Goal: Complete application form

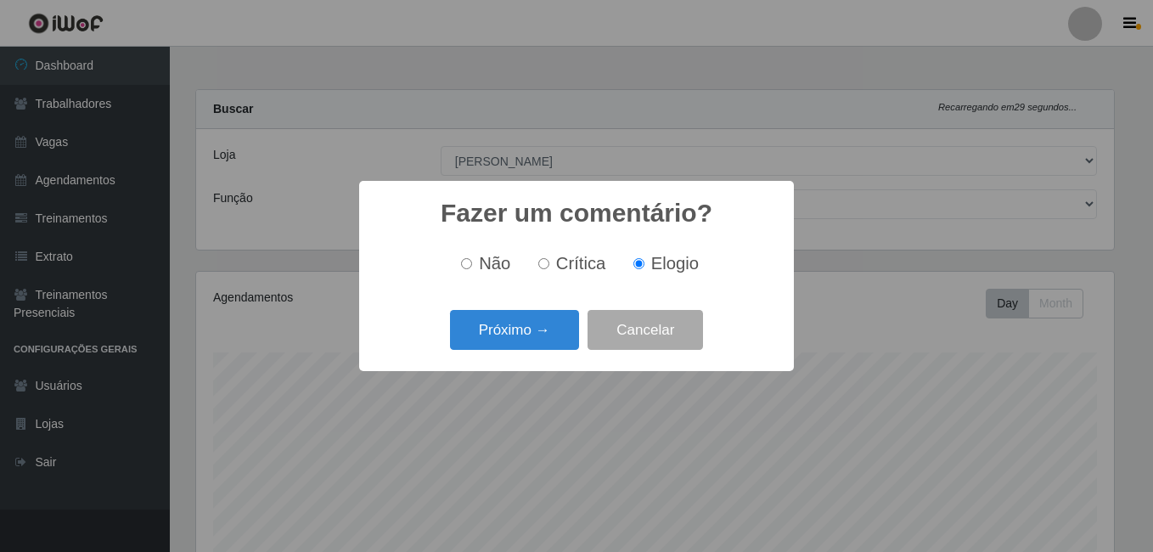
select select "430"
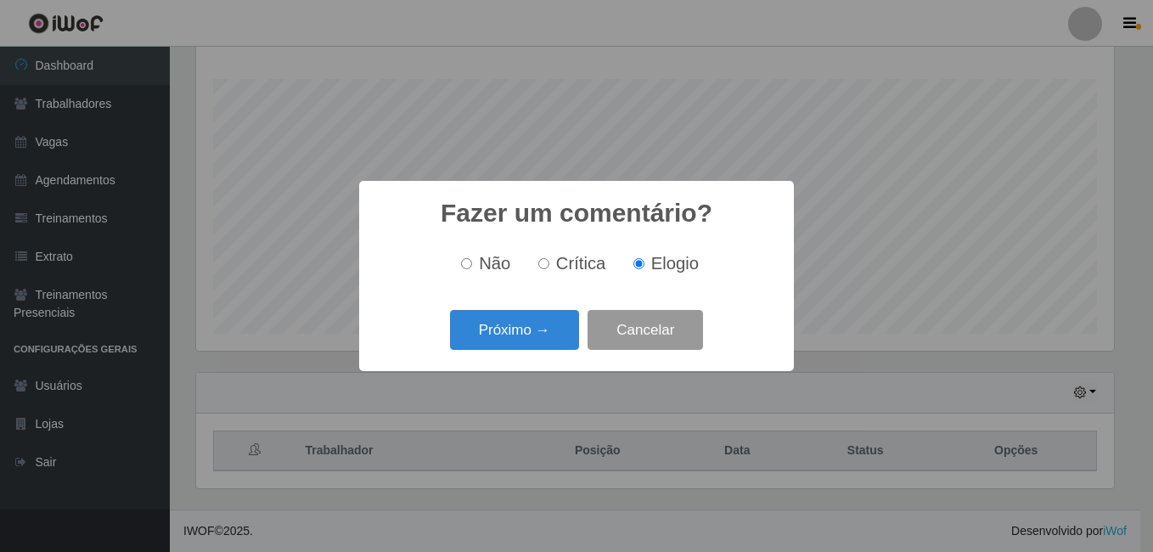
scroll to position [352, 918]
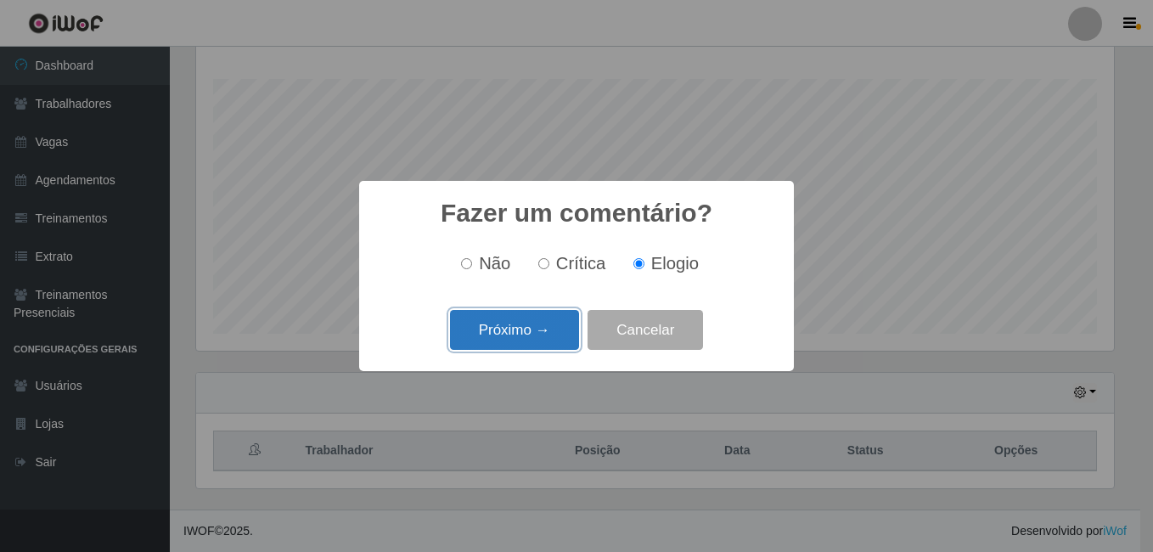
click at [553, 326] on button "Próximo →" at bounding box center [514, 330] width 129 height 40
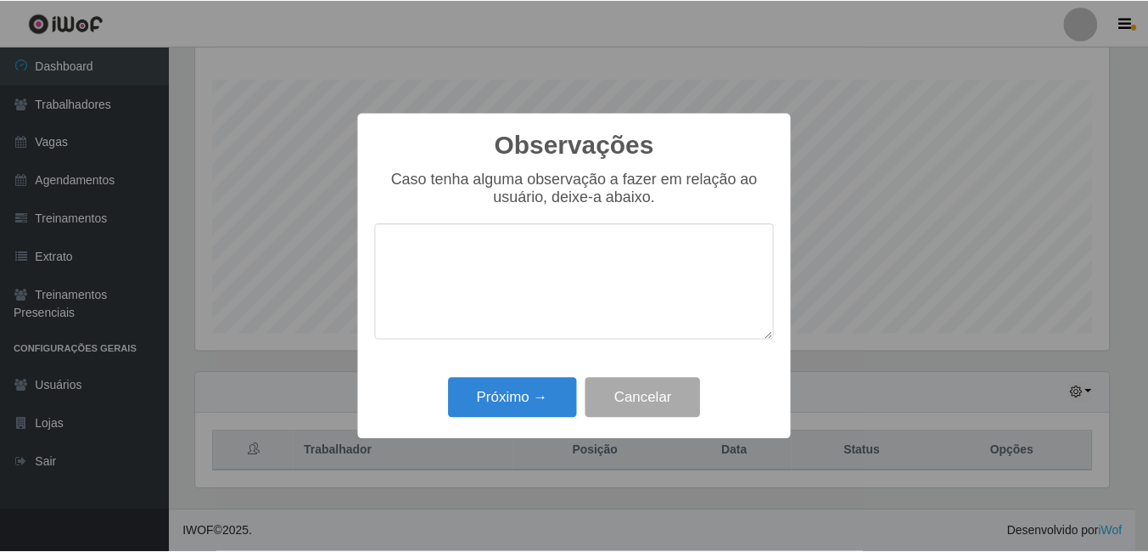
scroll to position [848401, 847836]
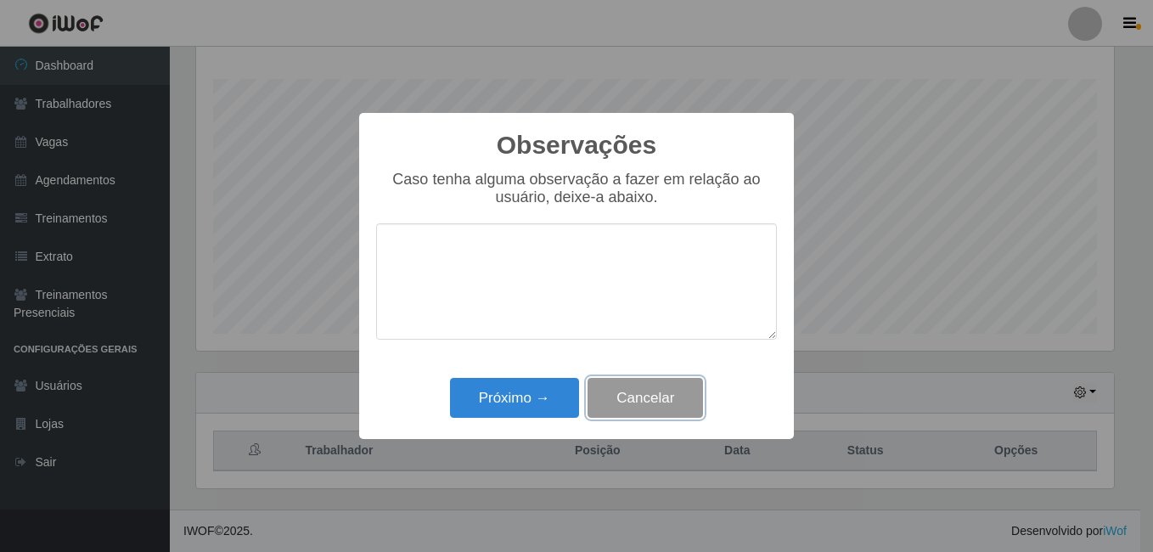
click at [658, 418] on button "Cancelar" at bounding box center [644, 398] width 115 height 40
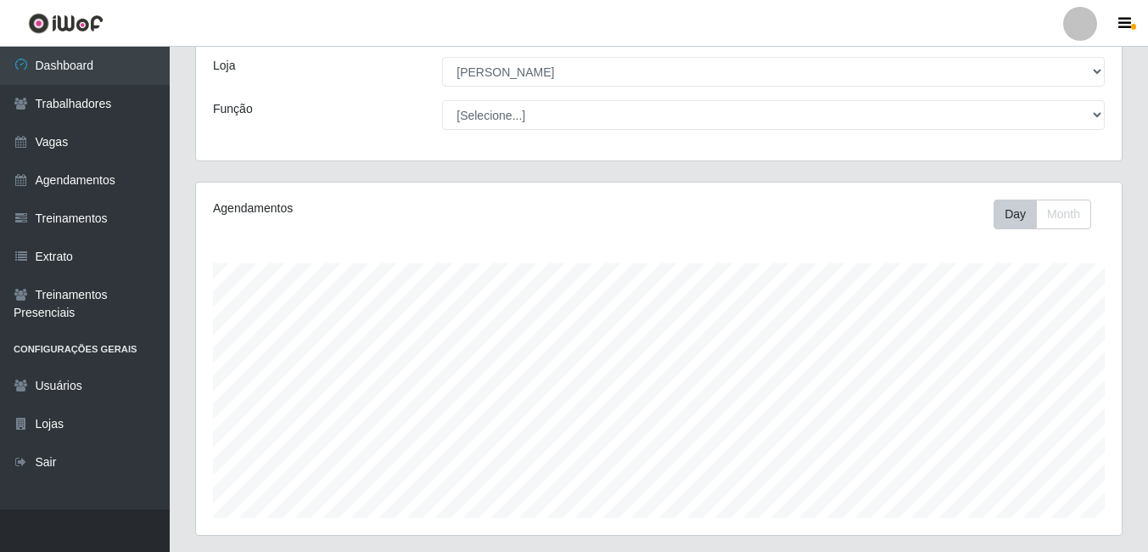
scroll to position [0, 0]
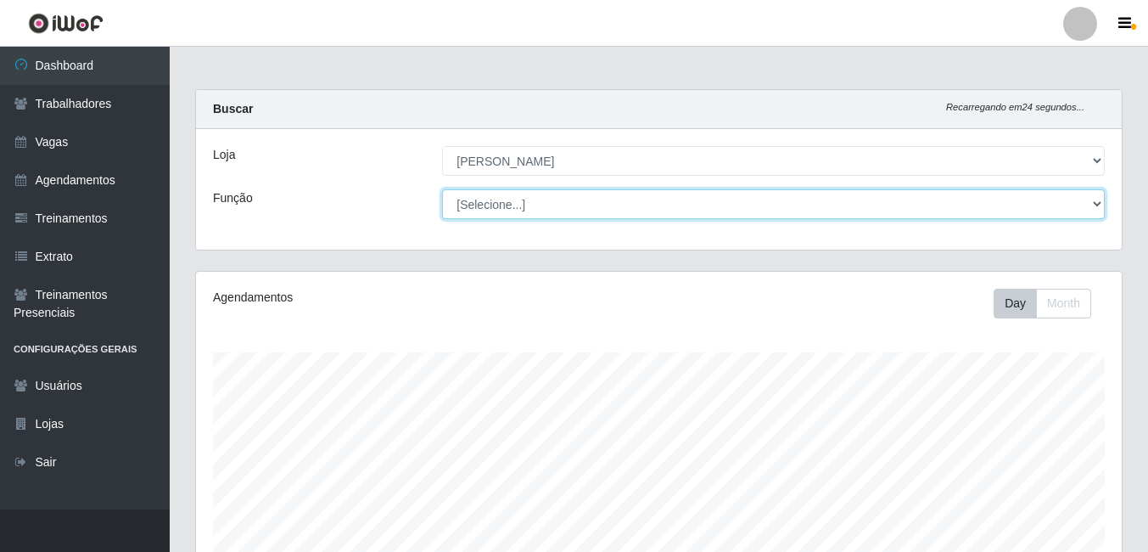
click at [582, 199] on select "[Selecione...] Auxiliar de Estacionamento Auxiliar de Estacionamento + Auxiliar…" at bounding box center [773, 204] width 663 height 30
click at [558, 200] on select "[Selecione...] Auxiliar de Estacionamento Auxiliar de Estacionamento + Auxiliar…" at bounding box center [773, 204] width 663 height 30
select select "1"
click at [442, 189] on select "[Selecione...] Auxiliar de Estacionamento Auxiliar de Estacionamento + Auxiliar…" at bounding box center [773, 204] width 663 height 30
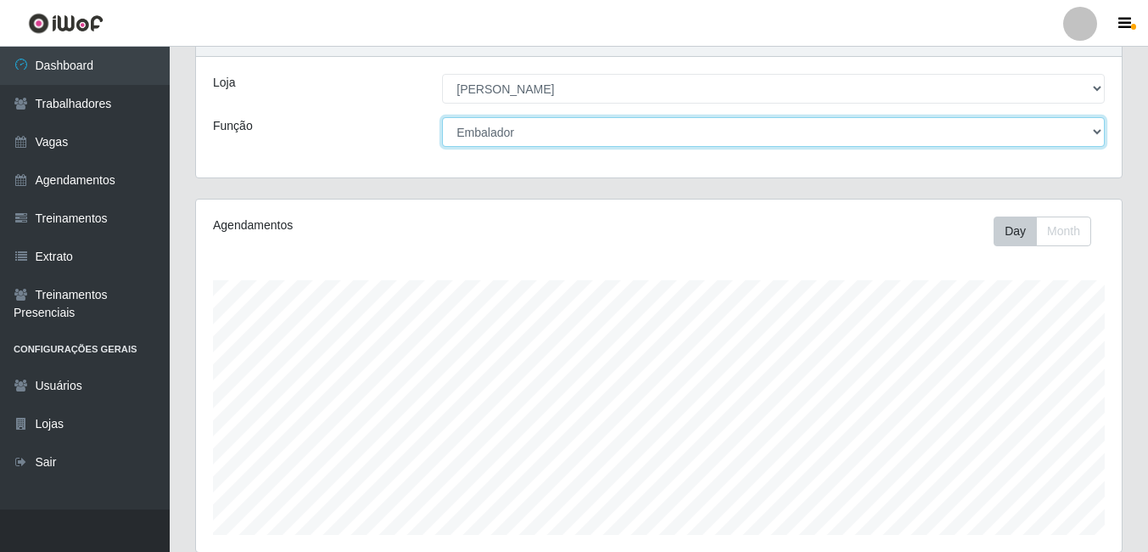
scroll to position [273, 0]
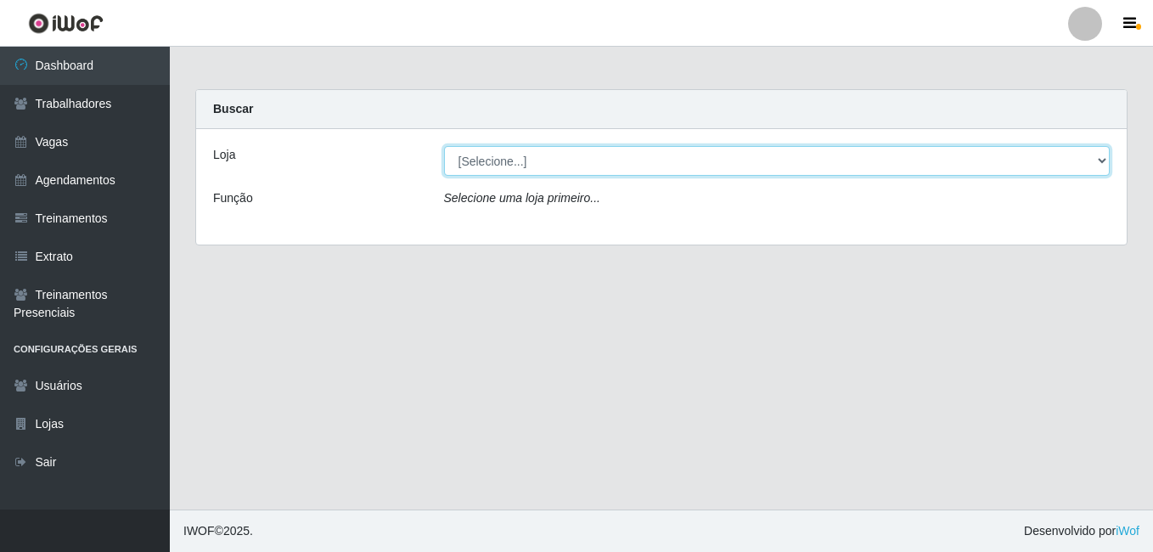
click at [471, 149] on select "[Selecione...] Iskisita Atakado - Alecrim" at bounding box center [777, 161] width 666 height 30
select select "430"
click at [444, 146] on select "[Selecione...] Iskisita Atakado - Alecrim" at bounding box center [777, 161] width 666 height 30
